Goal: Information Seeking & Learning: Learn about a topic

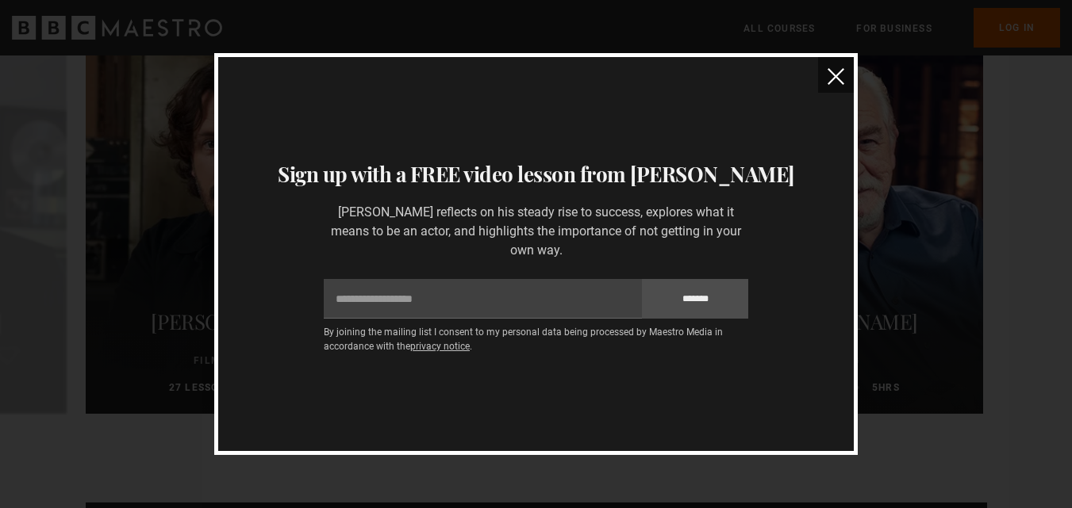
scroll to position [3472, 0]
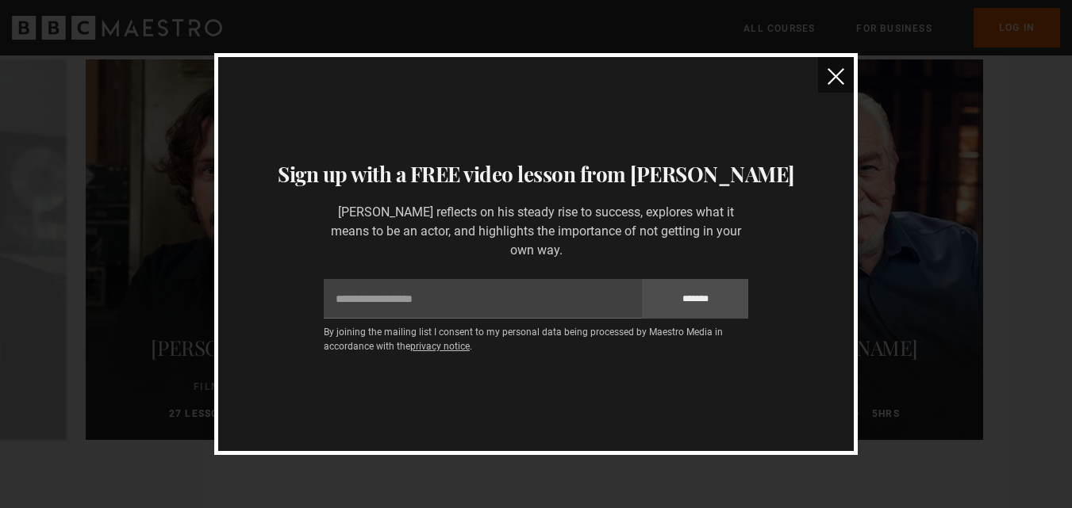
click at [828, 79] on img "close" at bounding box center [835, 76] width 17 height 17
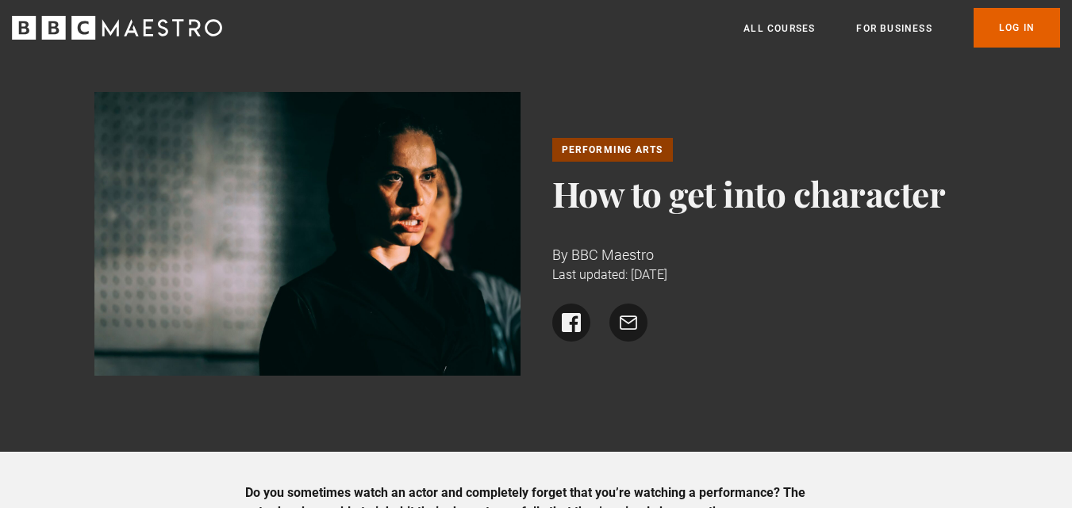
scroll to position [0, 0]
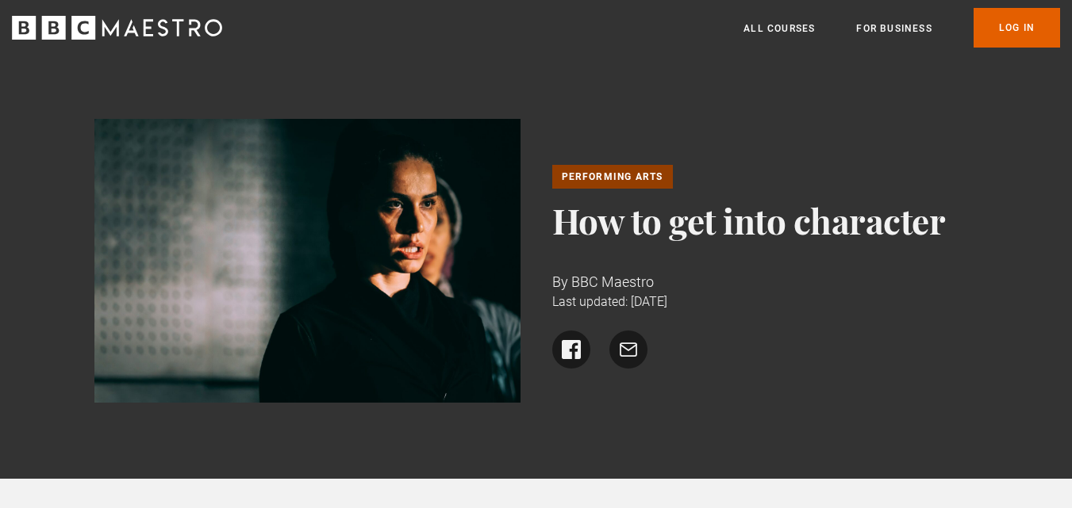
click at [588, 178] on link "Performing Arts" at bounding box center [612, 177] width 121 height 24
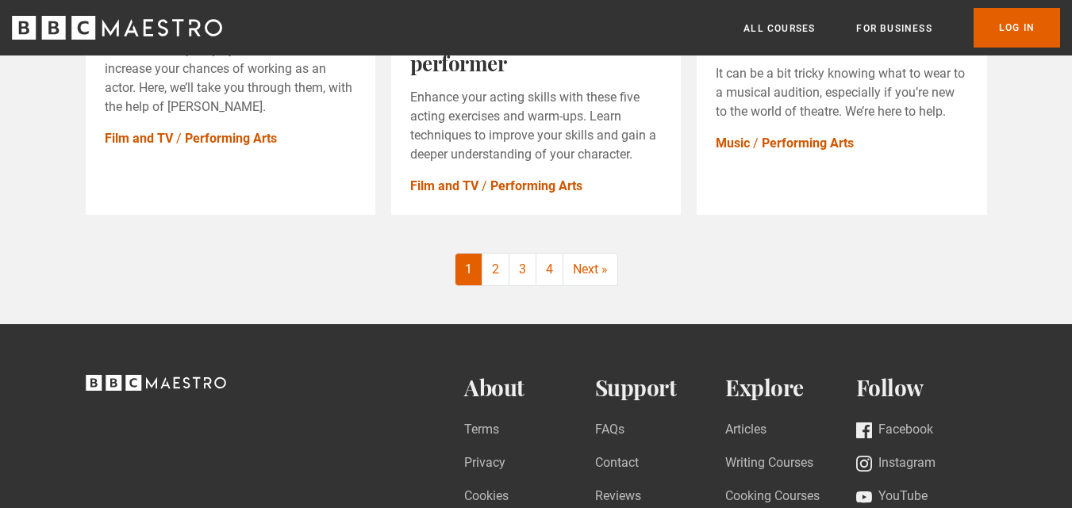
scroll to position [2062, 0]
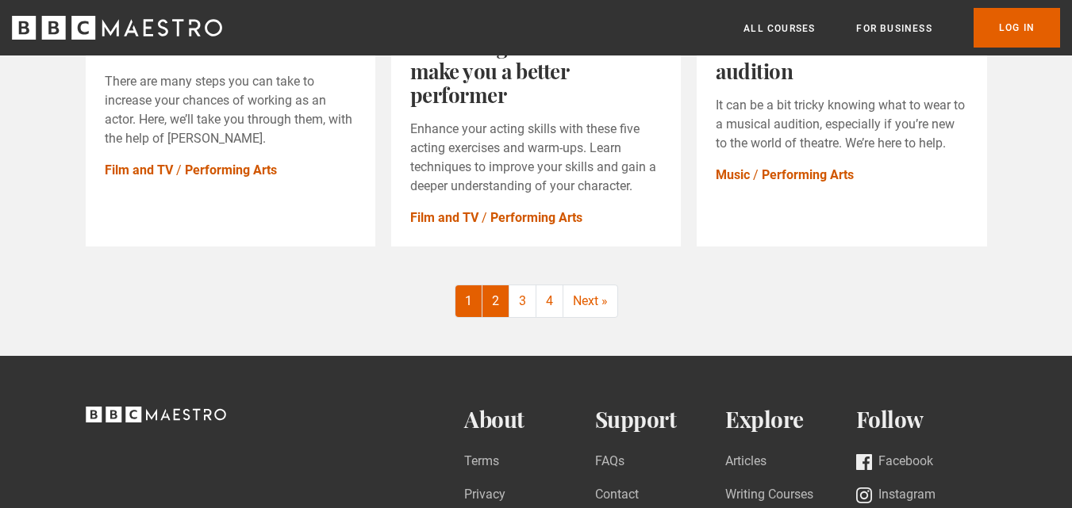
click at [507, 307] on link "2" at bounding box center [495, 302] width 27 height 32
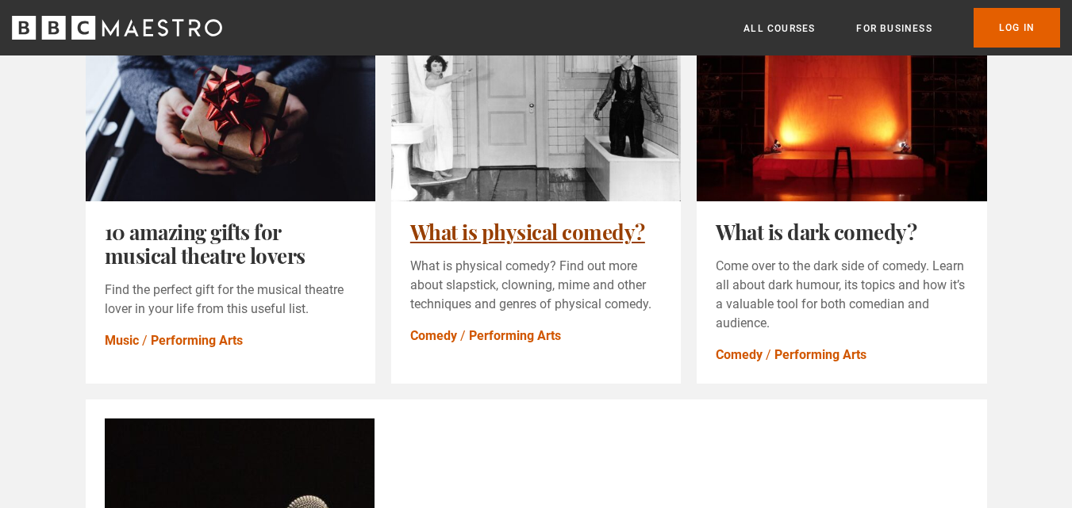
scroll to position [238, 0]
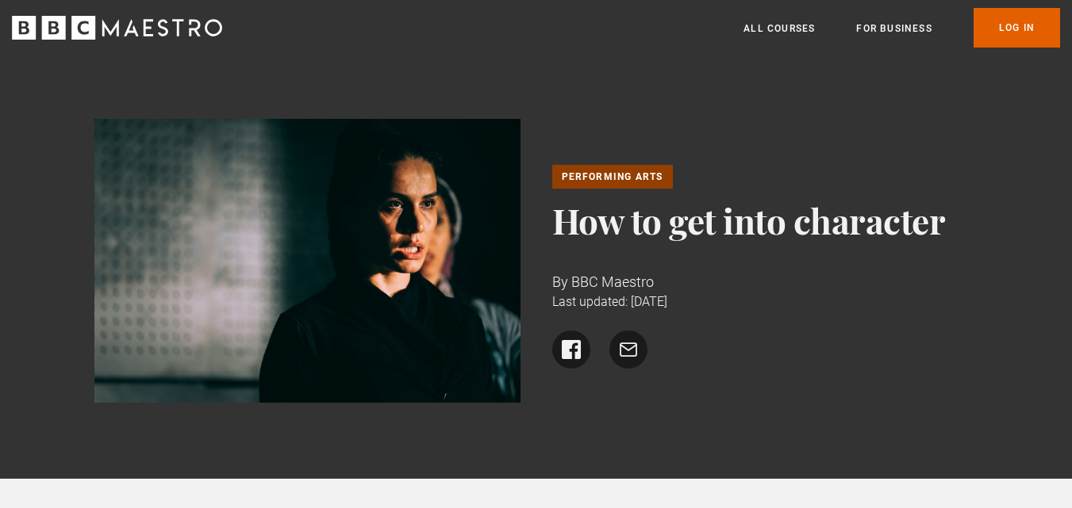
click at [594, 184] on link "Performing Arts" at bounding box center [612, 177] width 121 height 24
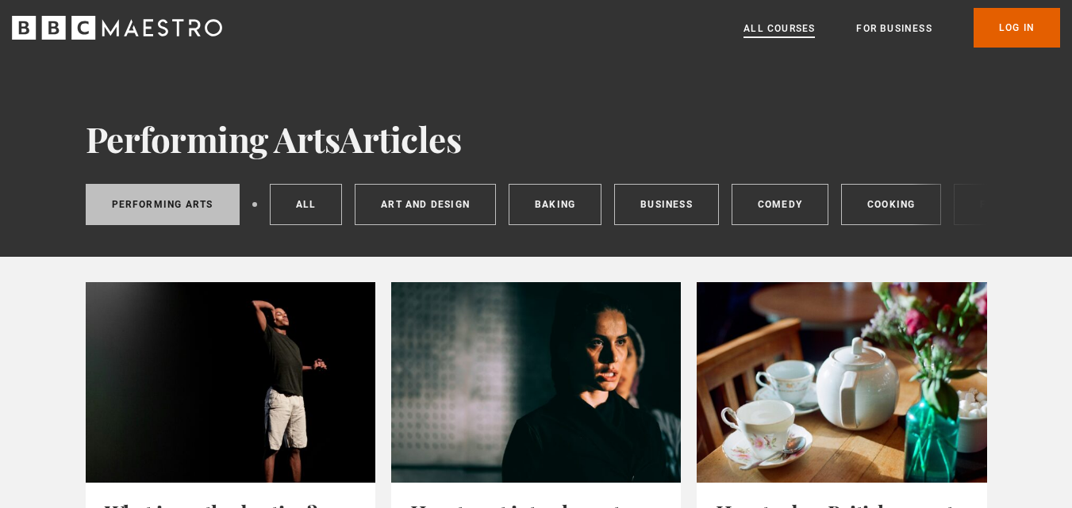
click at [749, 24] on link "All Courses" at bounding box center [778, 29] width 71 height 16
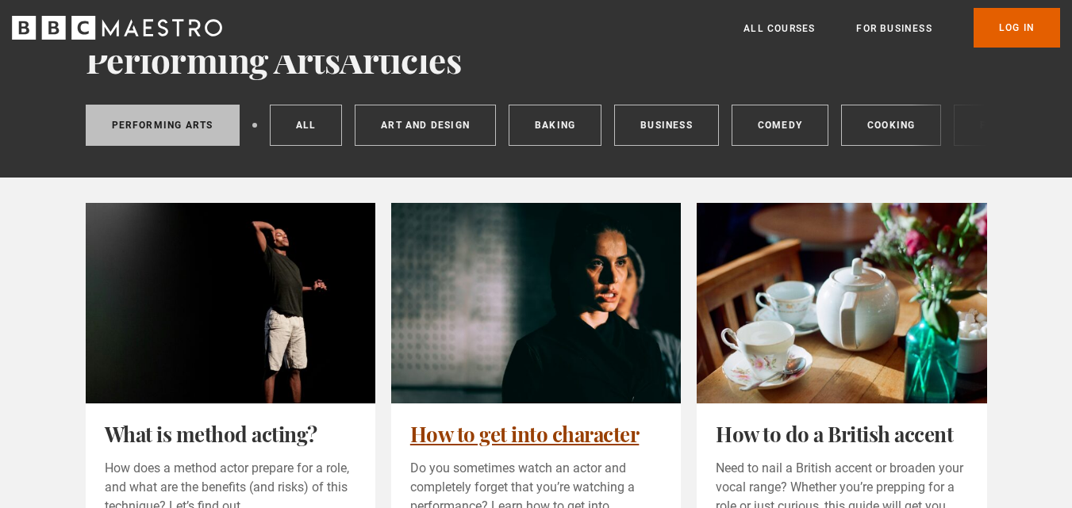
click at [484, 420] on link "How to get into character" at bounding box center [524, 434] width 229 height 28
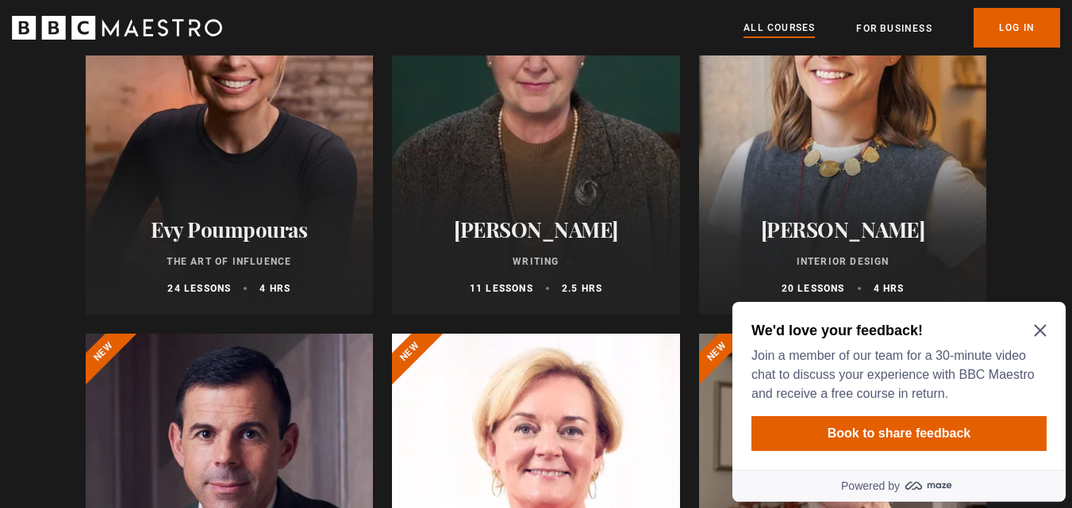
click at [1040, 324] on div "We'd love your feedback! Join a member of our team for a 30-minute video chat t…" at bounding box center [898, 362] width 295 height 82
click at [1040, 329] on icon "Close Maze Prompt" at bounding box center [1039, 330] width 13 height 13
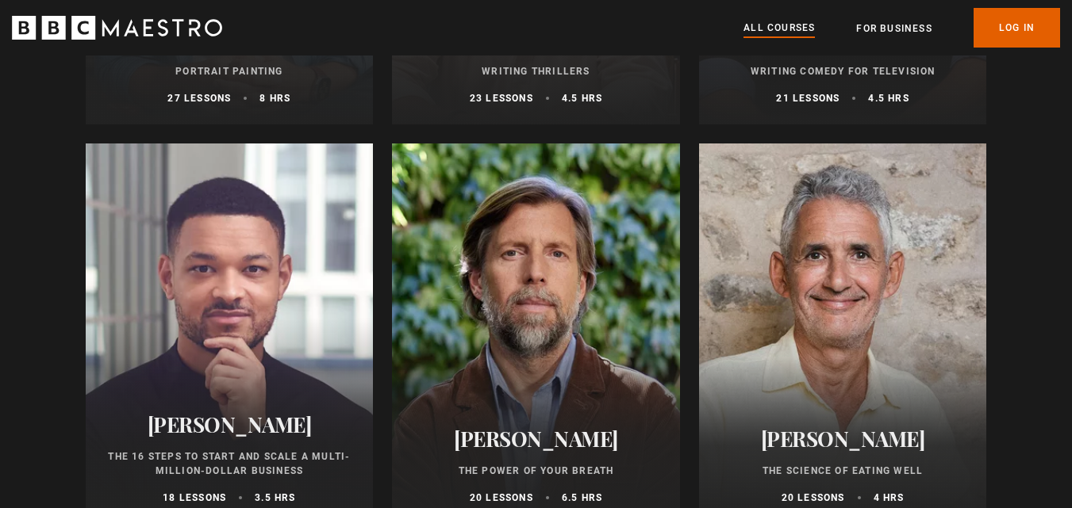
scroll to position [1824, 0]
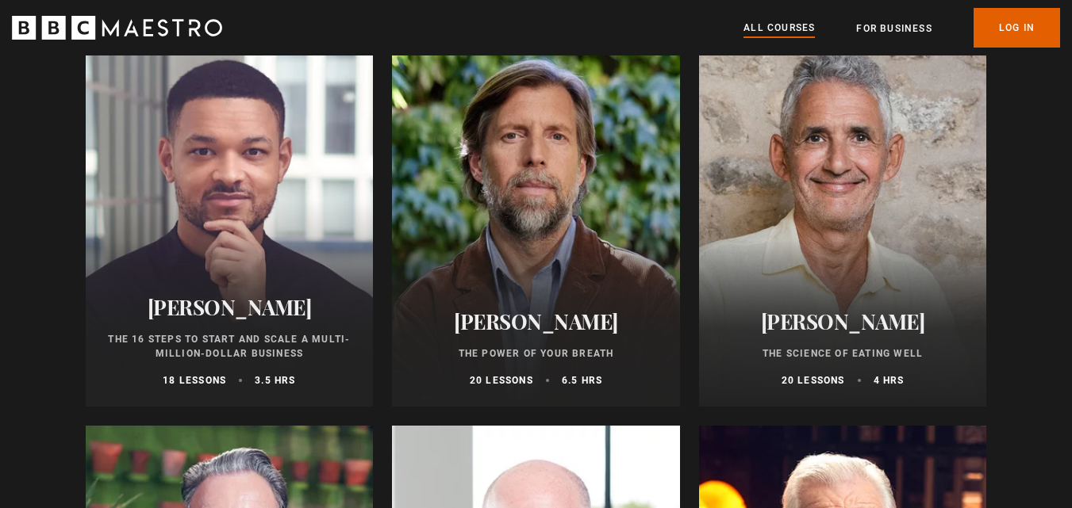
click at [451, 280] on div at bounding box center [536, 216] width 288 height 381
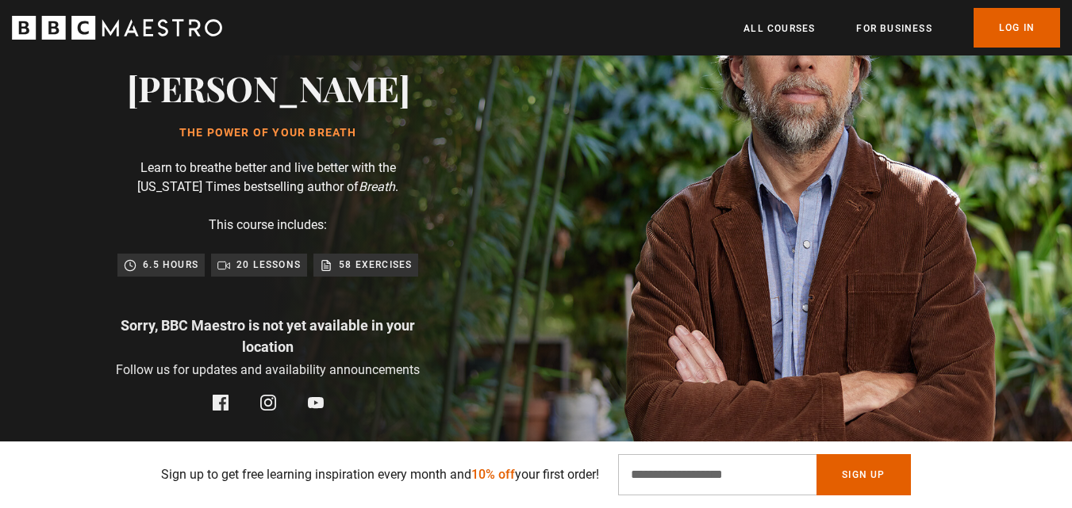
scroll to position [79, 0]
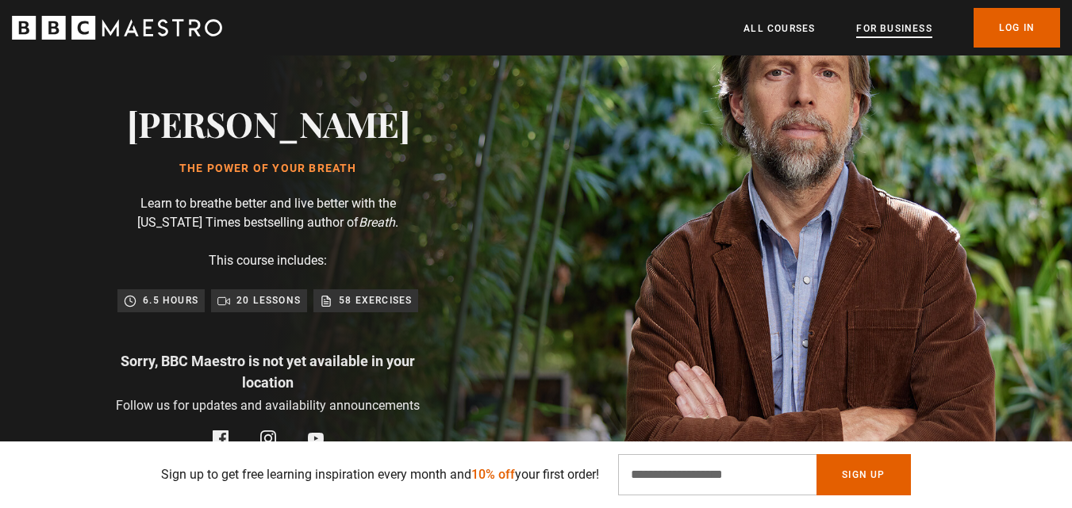
click at [908, 35] on link "For business" at bounding box center [893, 29] width 75 height 16
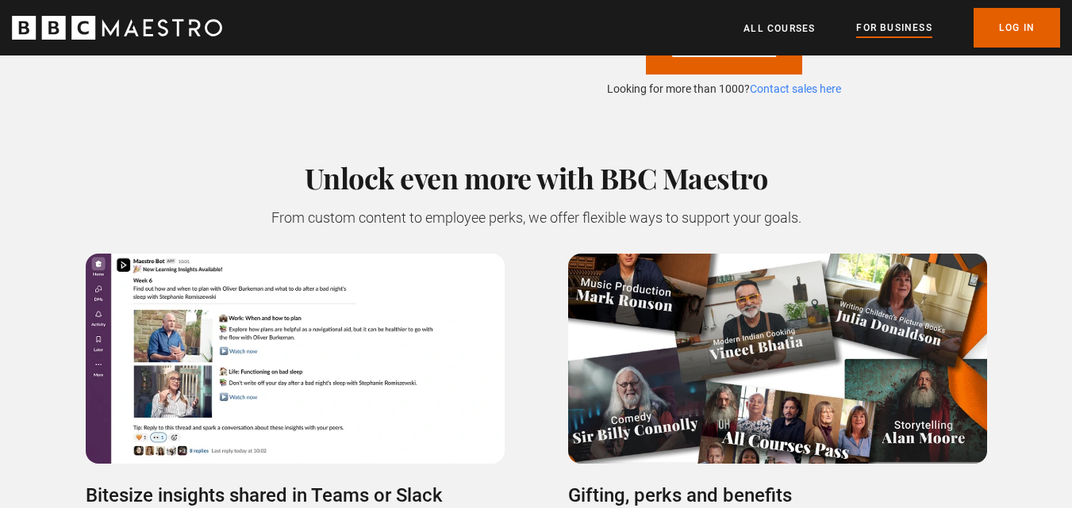
scroll to position [1507, 0]
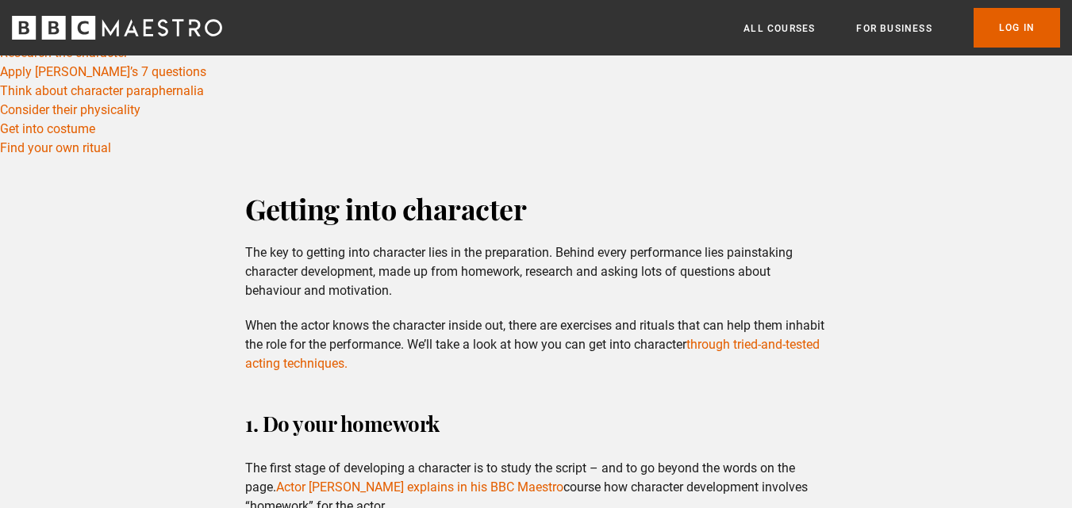
scroll to position [714, 0]
